Goal: Transaction & Acquisition: Purchase product/service

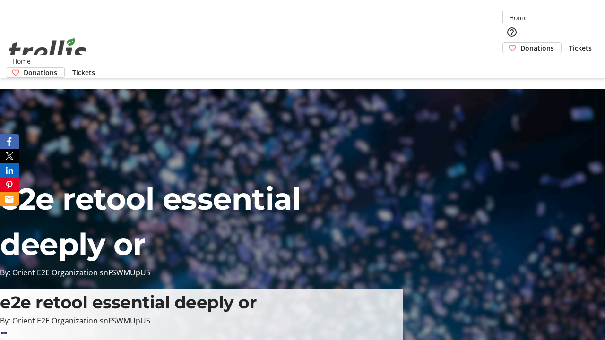
click at [520, 43] on span "Donations" at bounding box center [537, 48] width 34 height 10
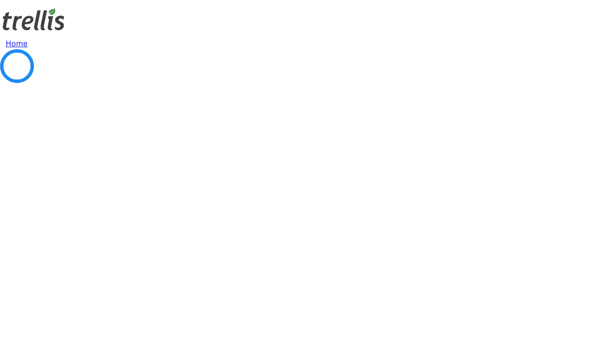
select select "CA"
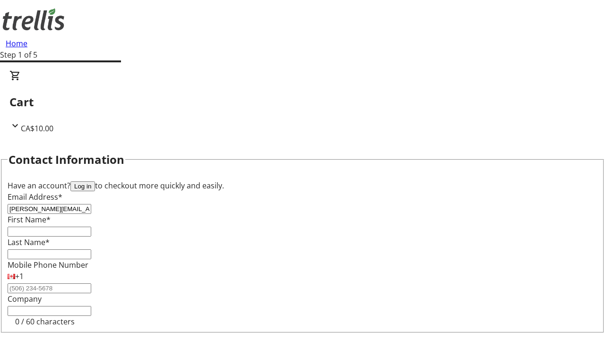
type input "[PERSON_NAME][EMAIL_ADDRESS][DOMAIN_NAME]"
type input "[PERSON_NAME]"
type input "[STREET_ADDRESS][PERSON_NAME]"
type input "Kelowna"
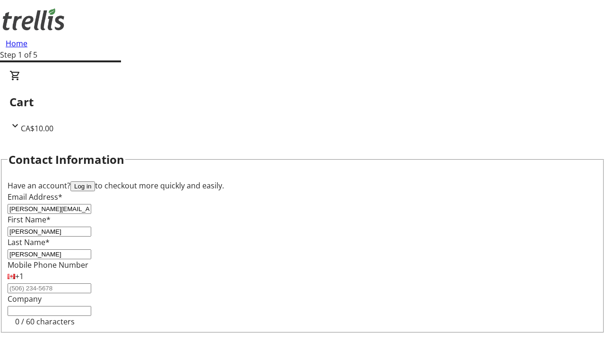
select select "BC"
type input "Kelowna"
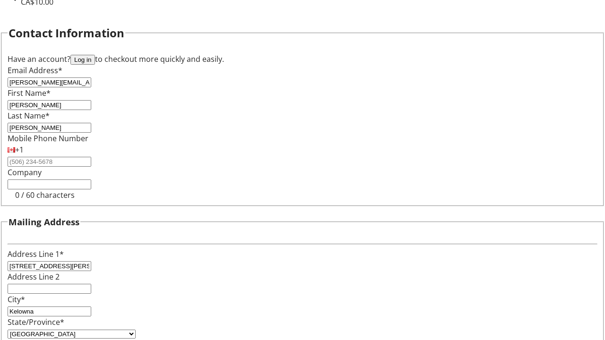
type input "V1Y 0C2"
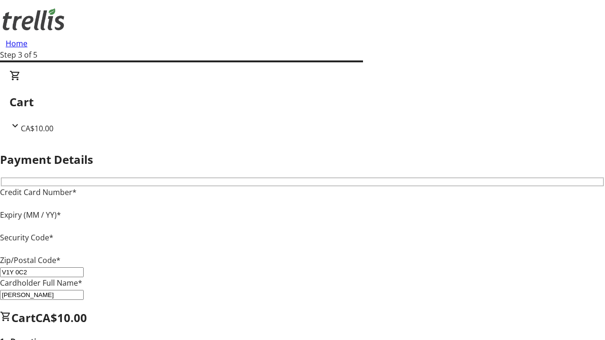
type input "V1Y 0C2"
